Goal: Task Accomplishment & Management: Manage account settings

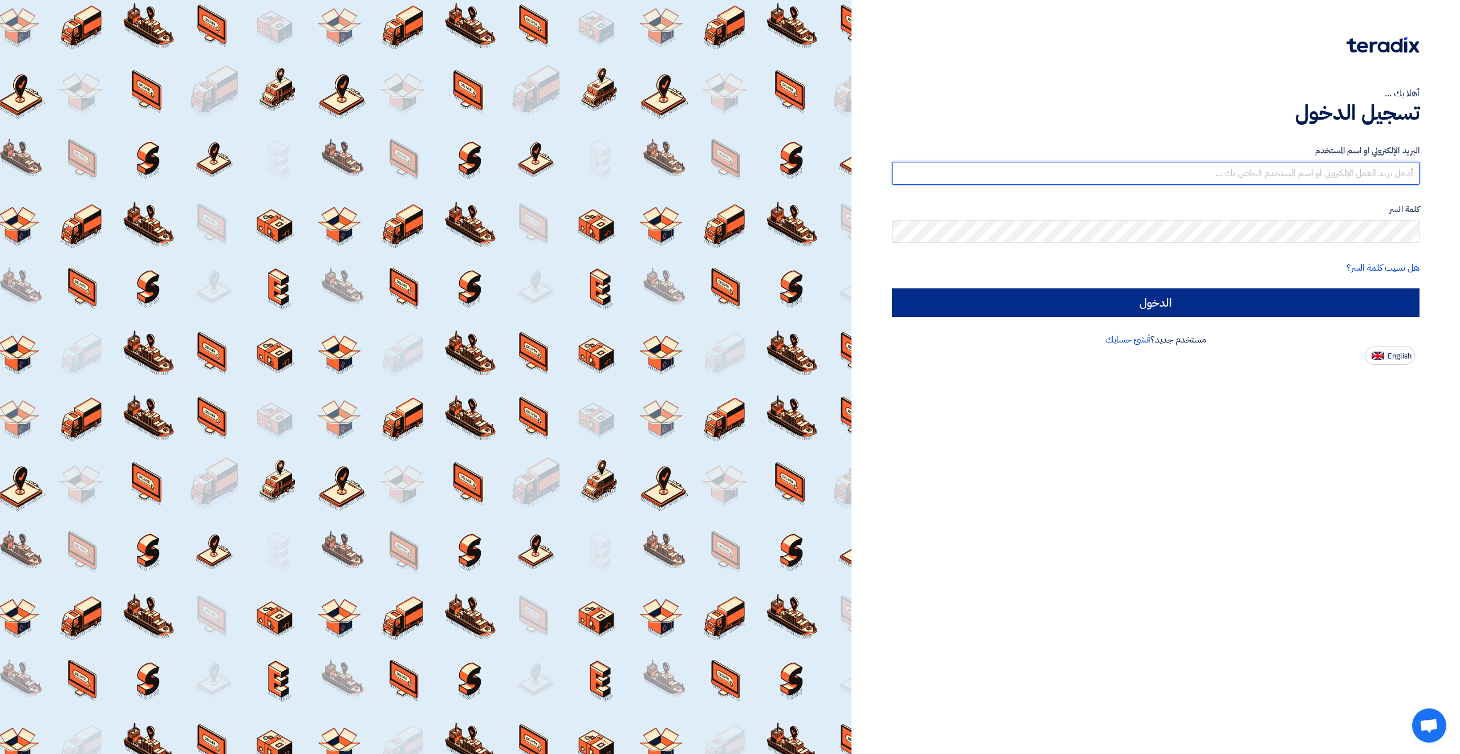
type input "[EMAIL_ADDRESS][DOMAIN_NAME]"
click at [1276, 293] on input "الدخول" at bounding box center [1155, 303] width 527 height 29
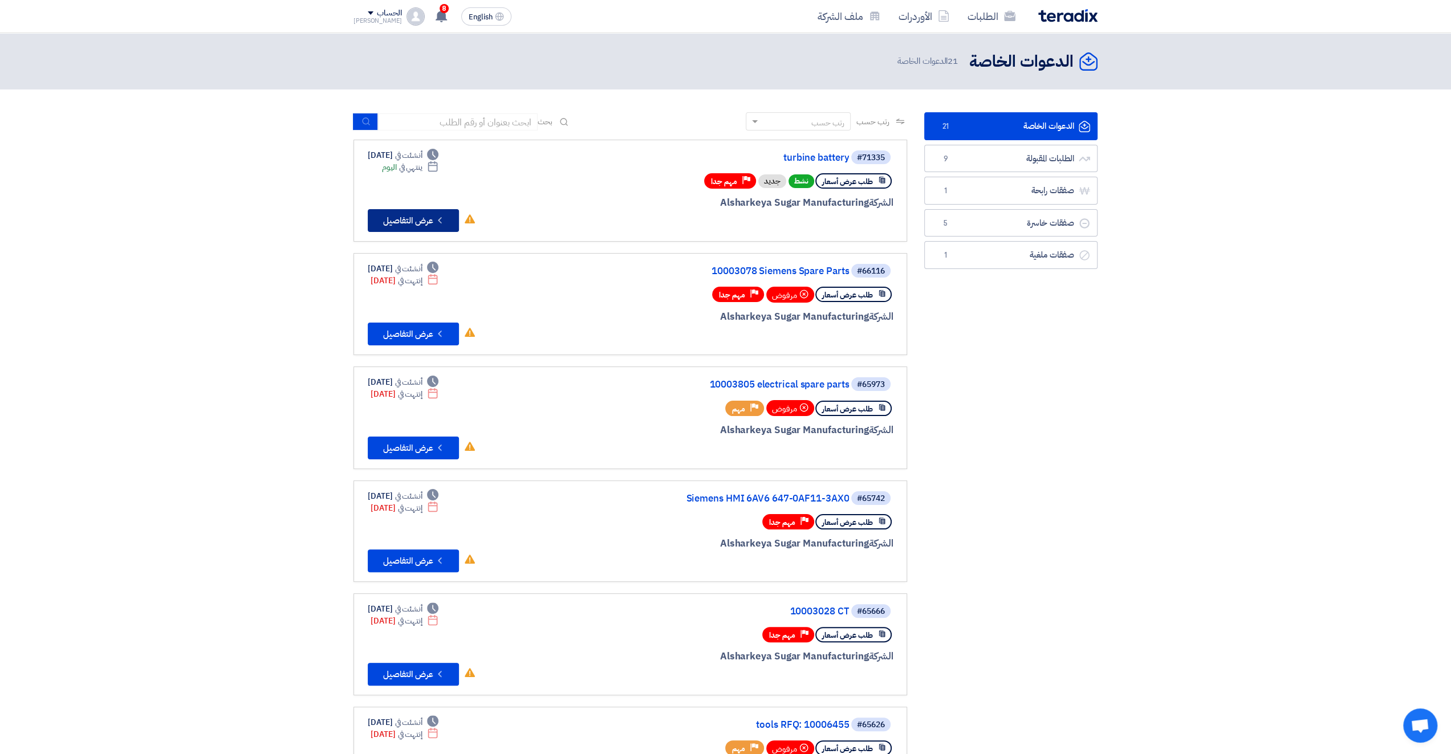
click at [417, 215] on button "Check details عرض التفاصيل" at bounding box center [413, 220] width 91 height 23
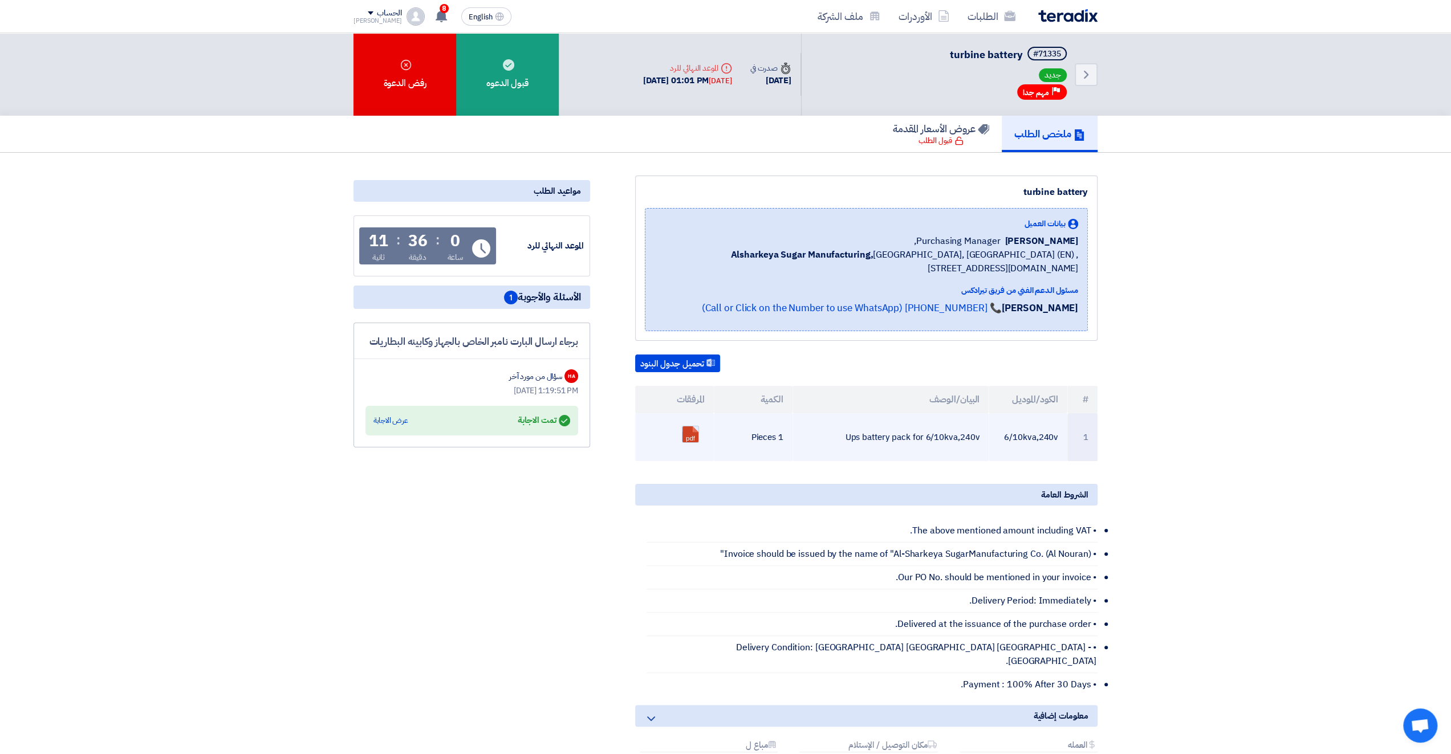
click at [693, 435] on link at bounding box center [728, 461] width 91 height 68
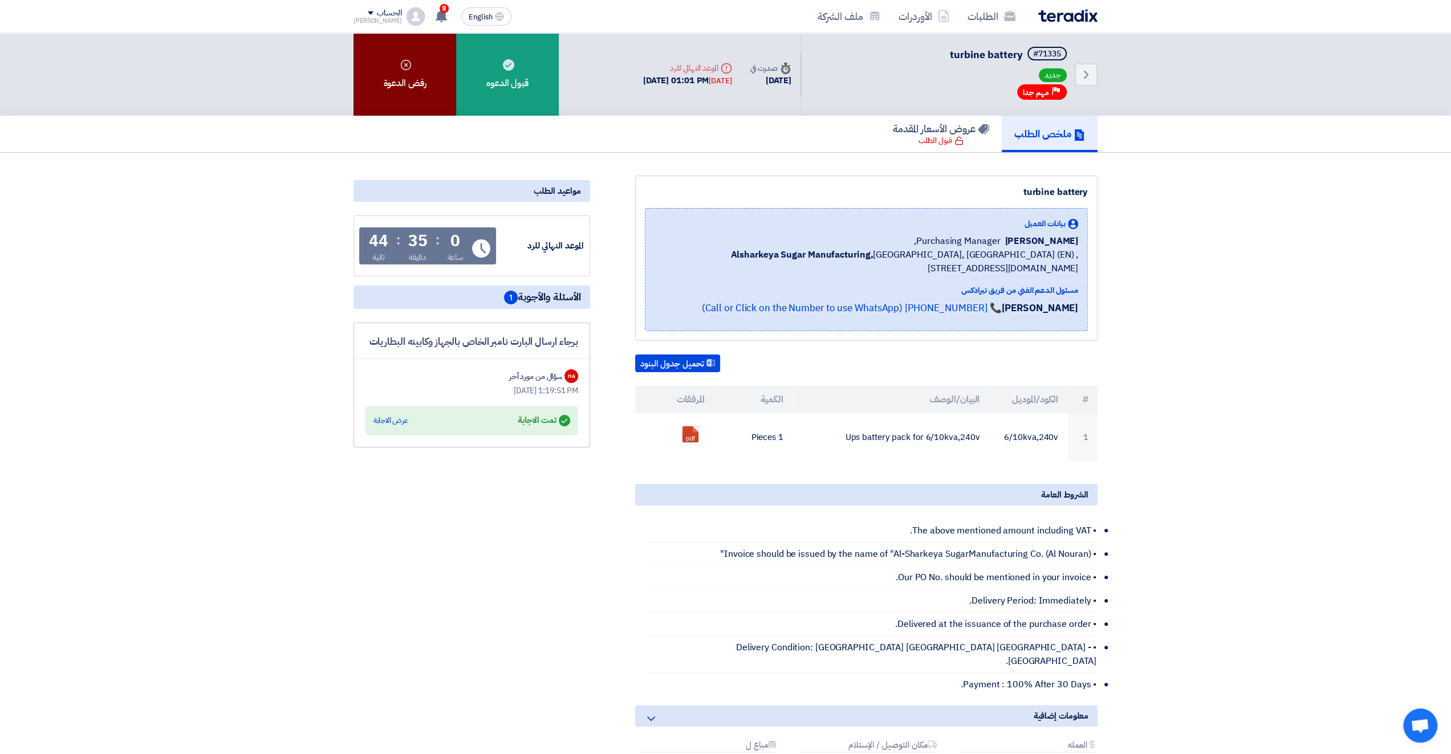
click at [428, 69] on div "رفض الدعوة" at bounding box center [405, 74] width 103 height 83
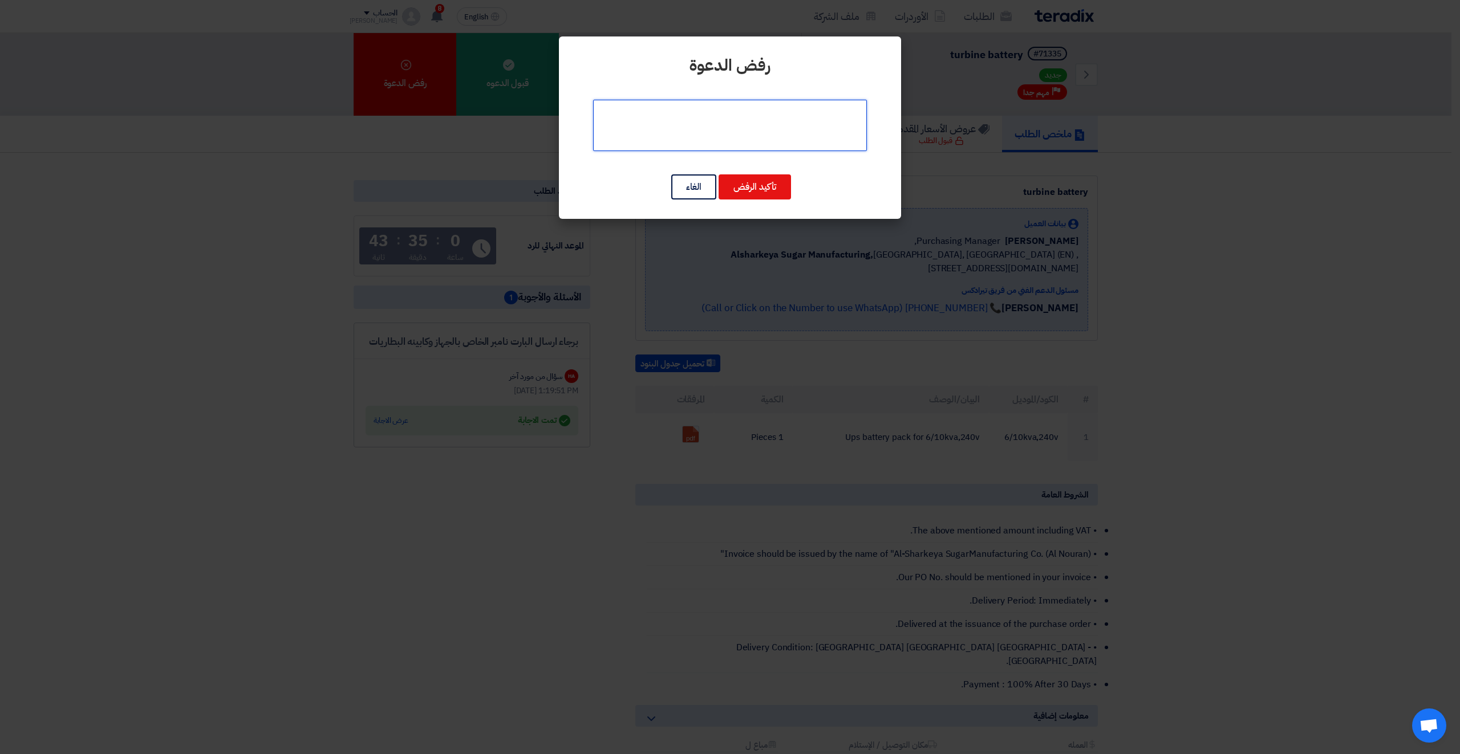
click at [782, 139] on textarea at bounding box center [730, 125] width 274 height 51
type textarea "y"
type textarea "not available in stock"
click at [761, 185] on button "تأكيد الرفض" at bounding box center [755, 187] width 72 height 25
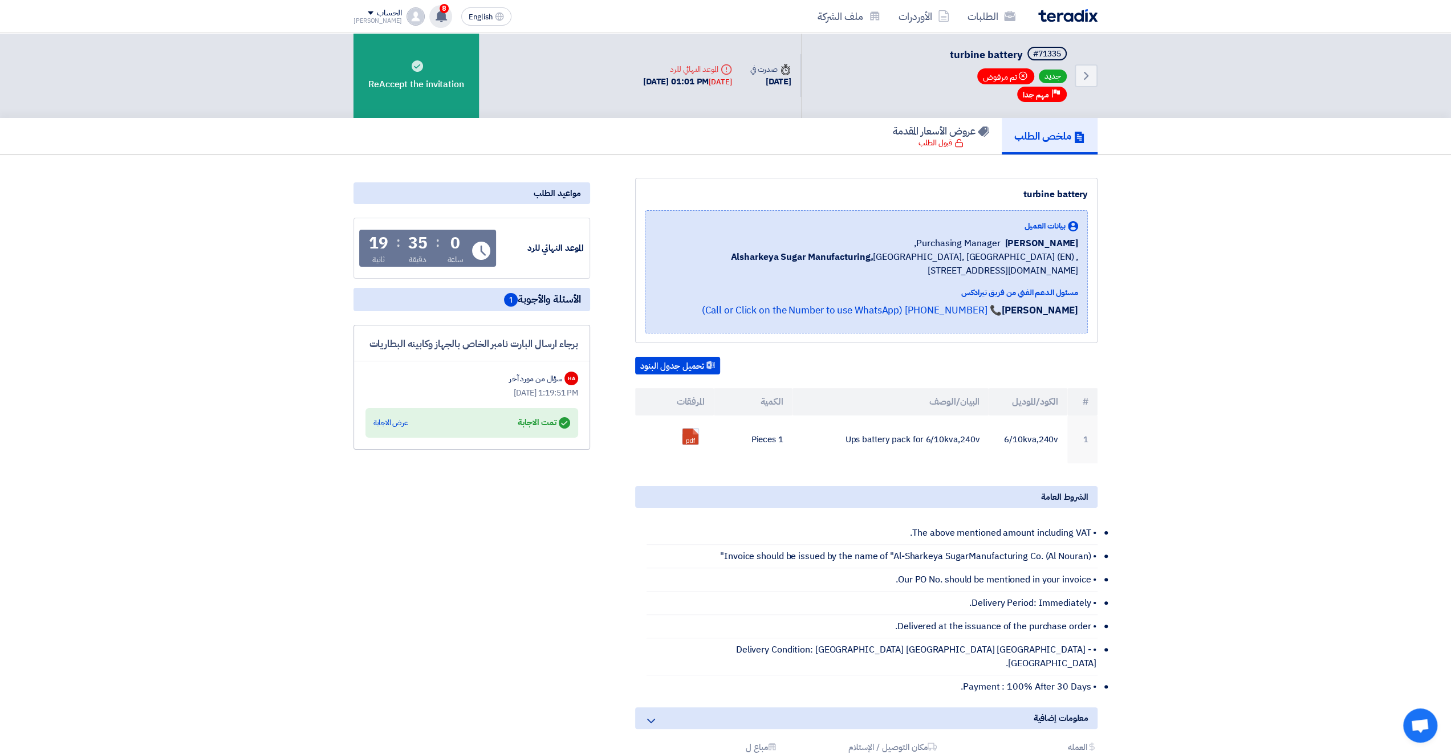
click at [436, 18] on use at bounding box center [441, 16] width 11 height 13
